Goal: Check status: Check status

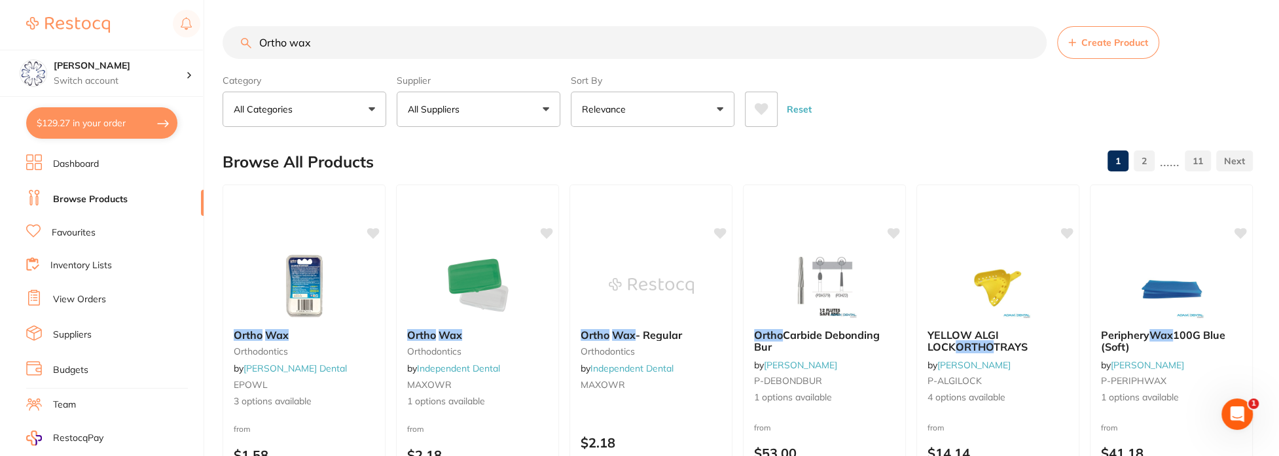
drag, startPoint x: 71, startPoint y: 293, endPoint x: 125, endPoint y: 279, distance: 55.6
click at [71, 293] on link "View Orders" at bounding box center [79, 299] width 53 height 13
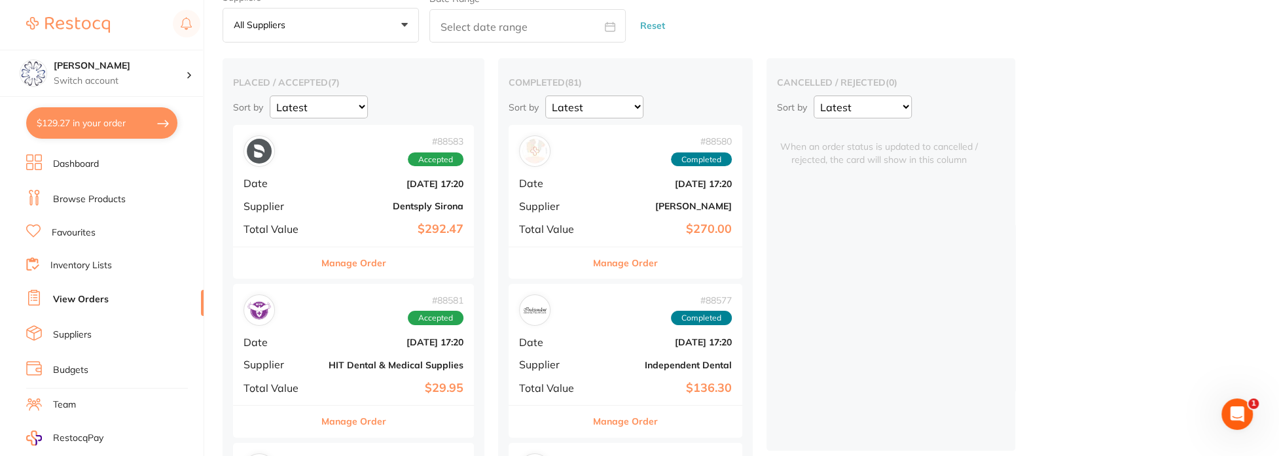
scroll to position [65, 0]
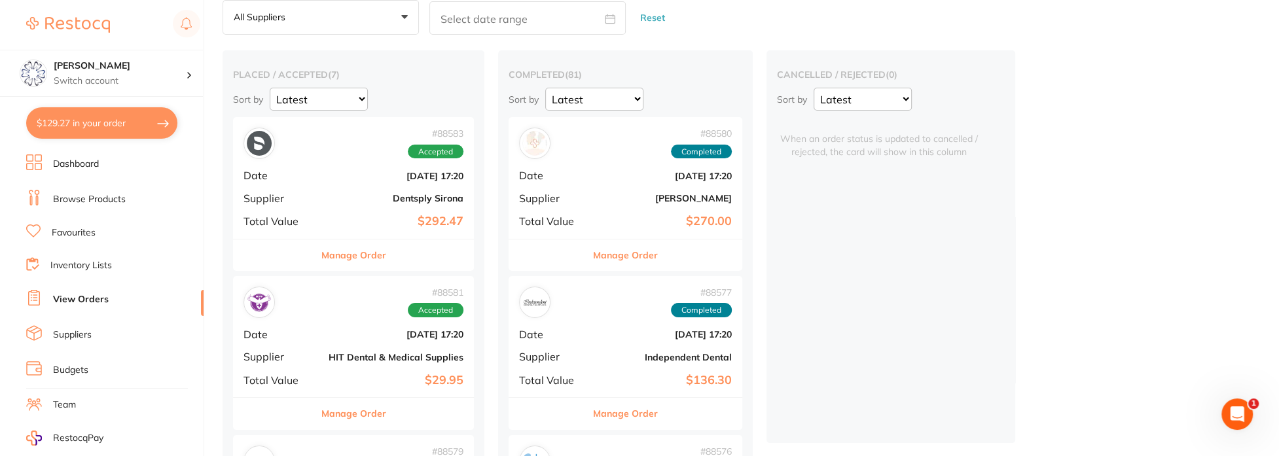
click at [357, 264] on button "Manage Order" at bounding box center [353, 255] width 65 height 31
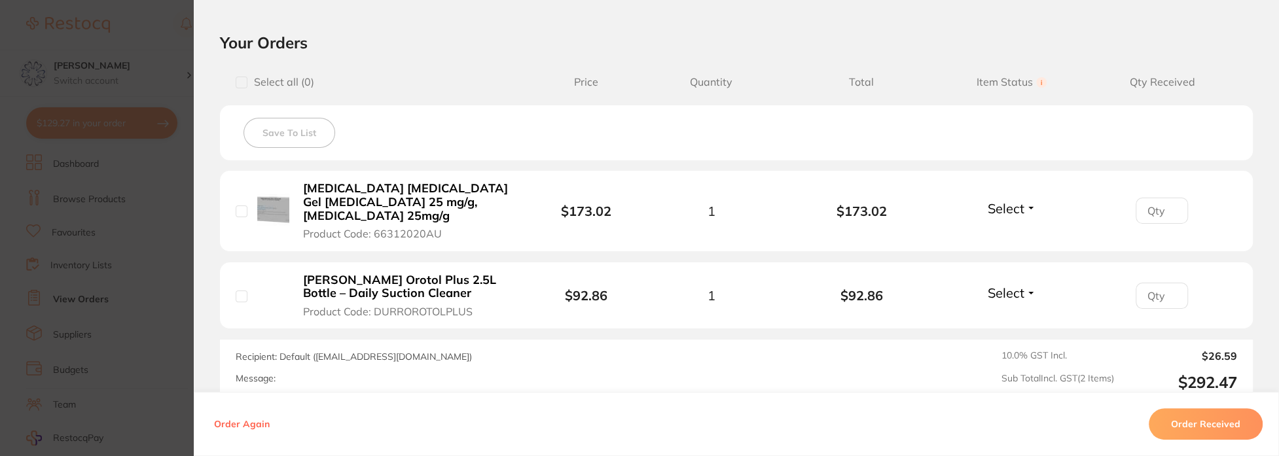
scroll to position [393, 0]
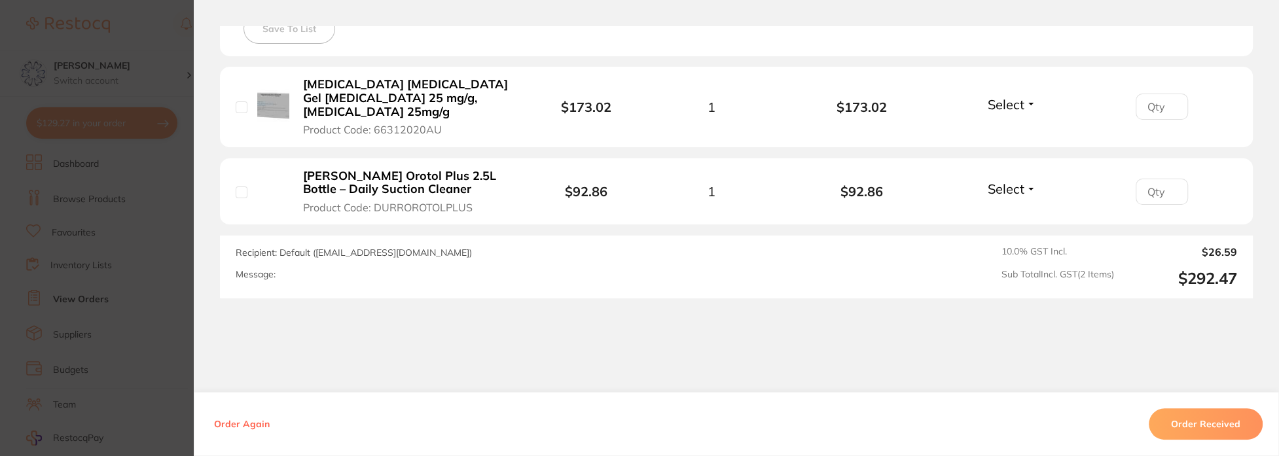
click at [1184, 426] on button "Order Received" at bounding box center [1205, 423] width 114 height 31
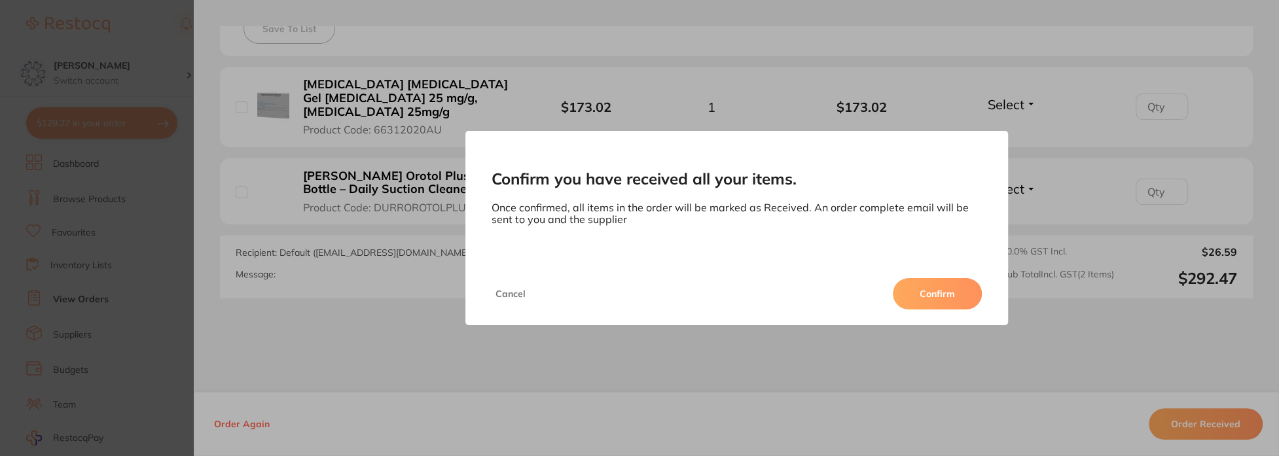
click at [904, 293] on button "Confirm" at bounding box center [937, 293] width 89 height 31
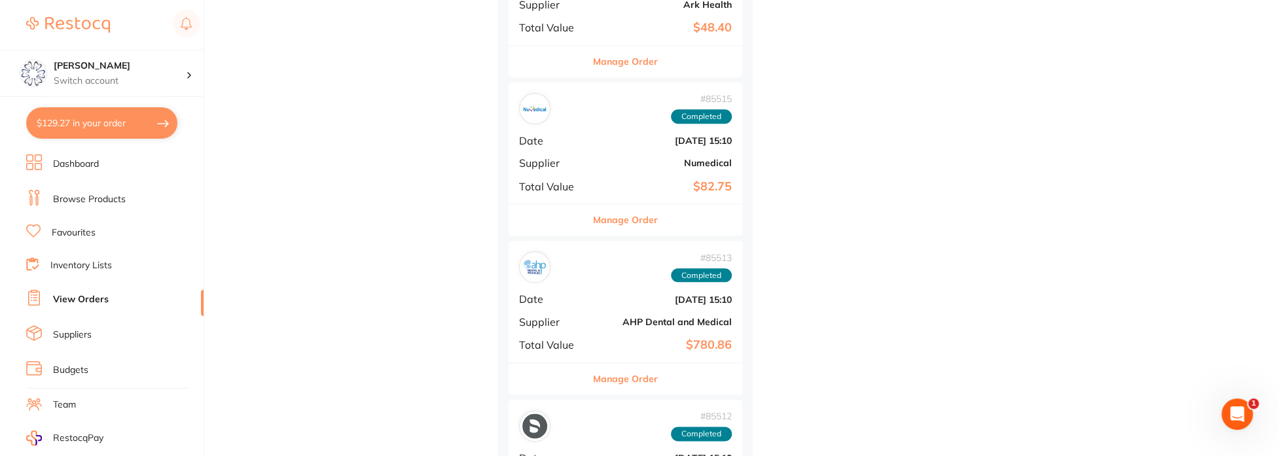
scroll to position [1374, 0]
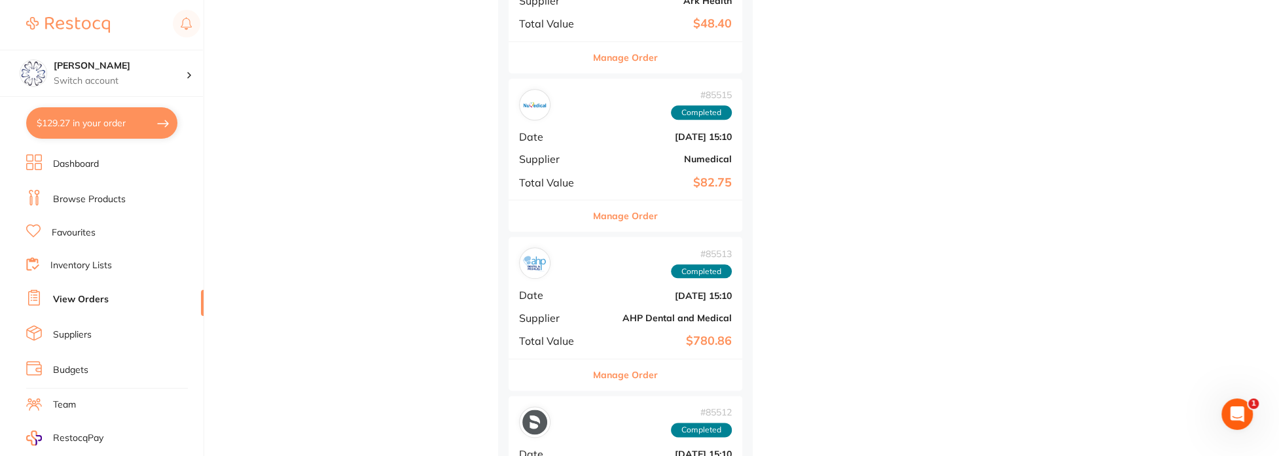
click at [619, 364] on button "Manage Order" at bounding box center [625, 374] width 65 height 31
